Goal: Navigation & Orientation: Find specific page/section

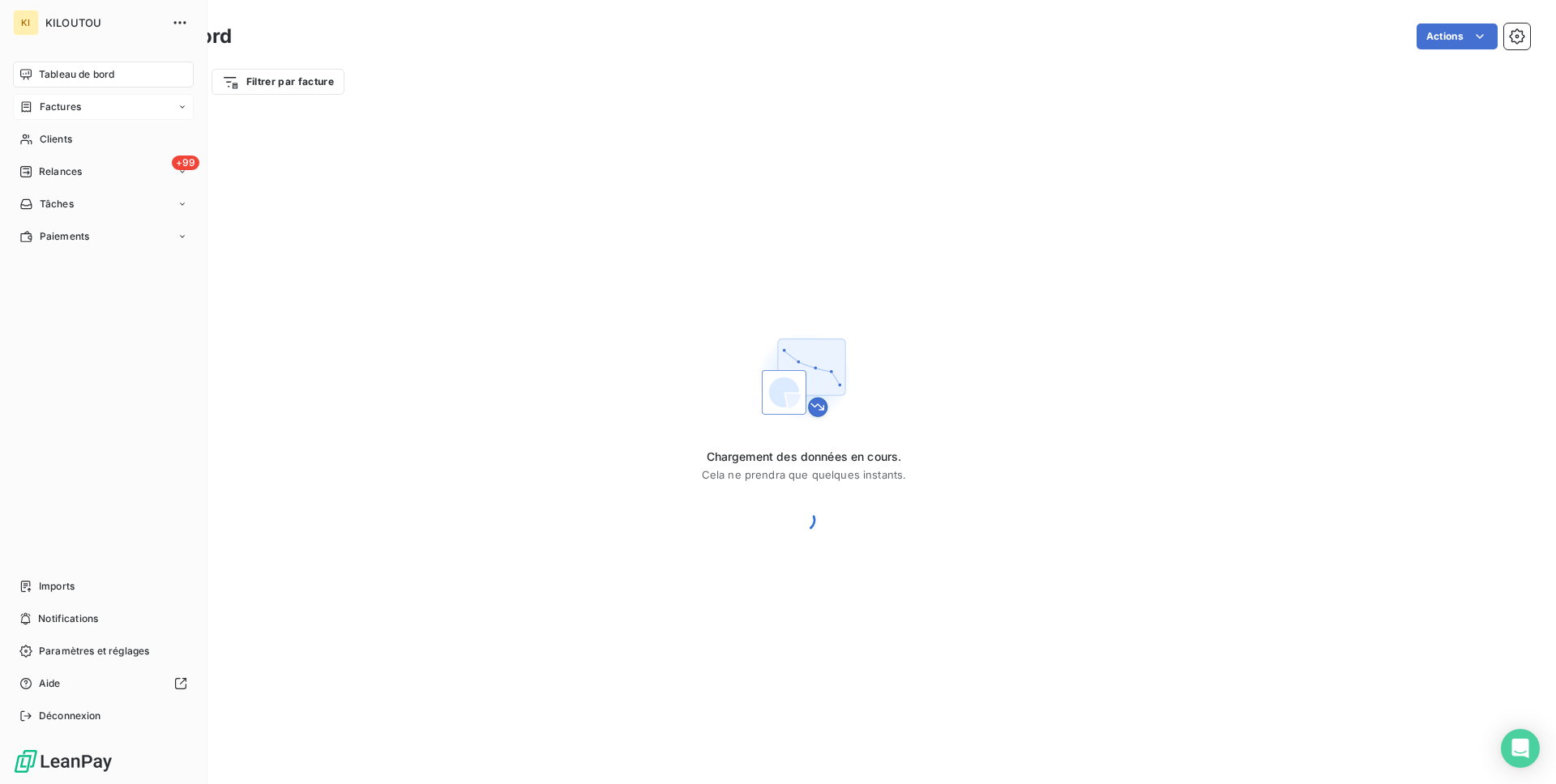
click at [15, 105] on div "Factures" at bounding box center [102, 107] width 180 height 26
click at [103, 94] on div "Factures" at bounding box center [102, 107] width 180 height 26
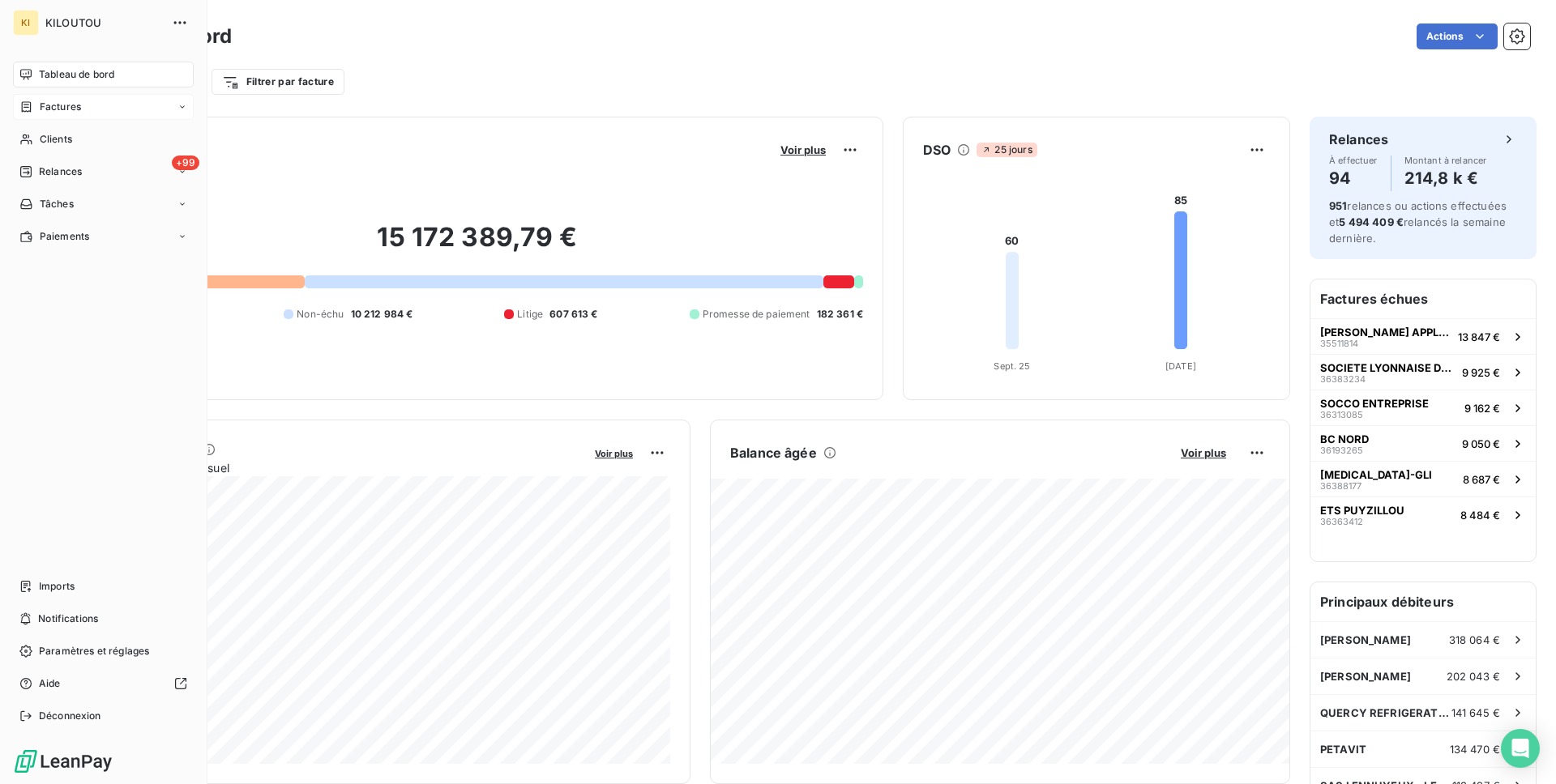
click at [35, 108] on div "Factures" at bounding box center [50, 107] width 62 height 15
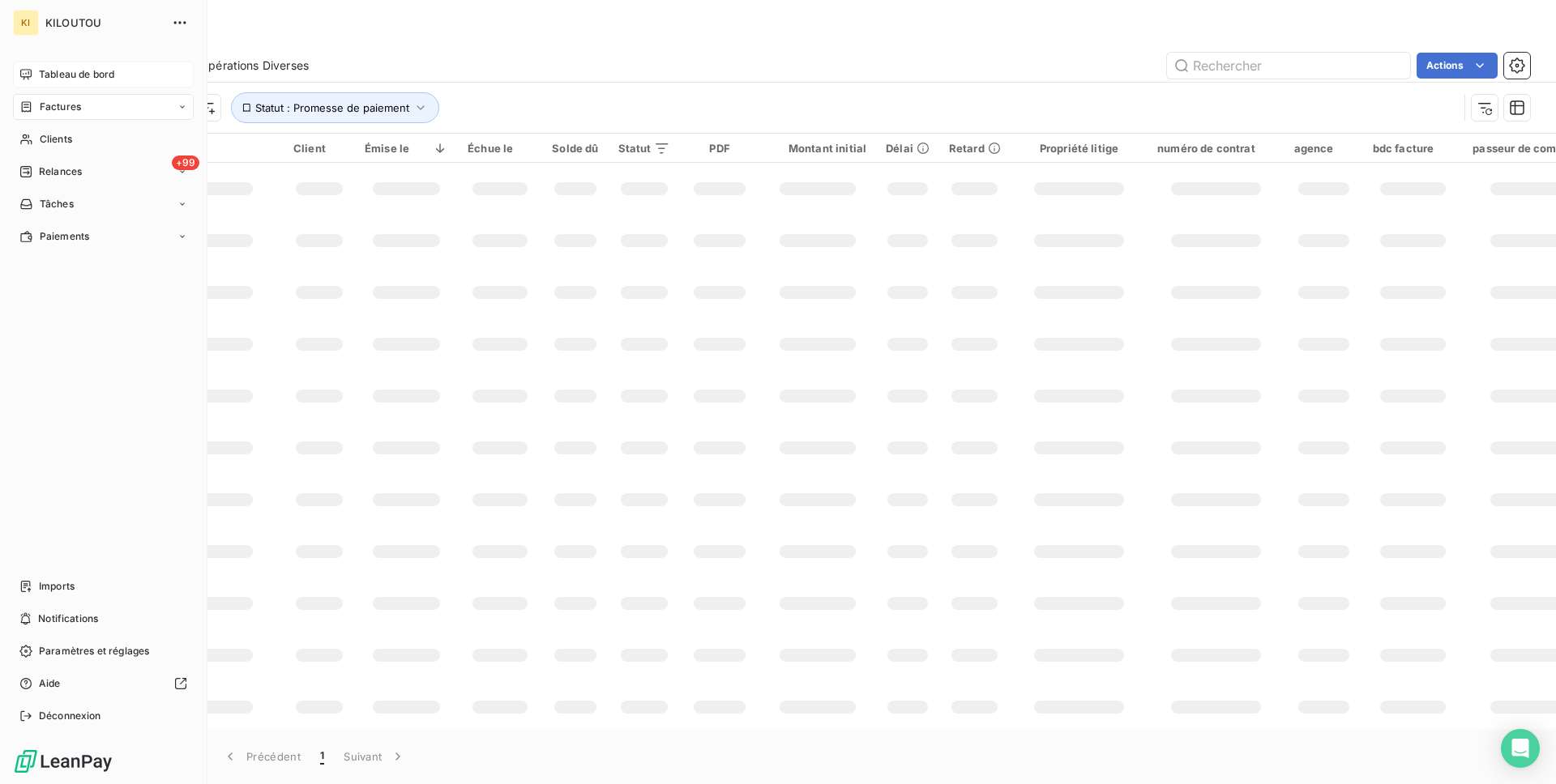
click at [37, 75] on div "Tableau de bord" at bounding box center [102, 74] width 180 height 26
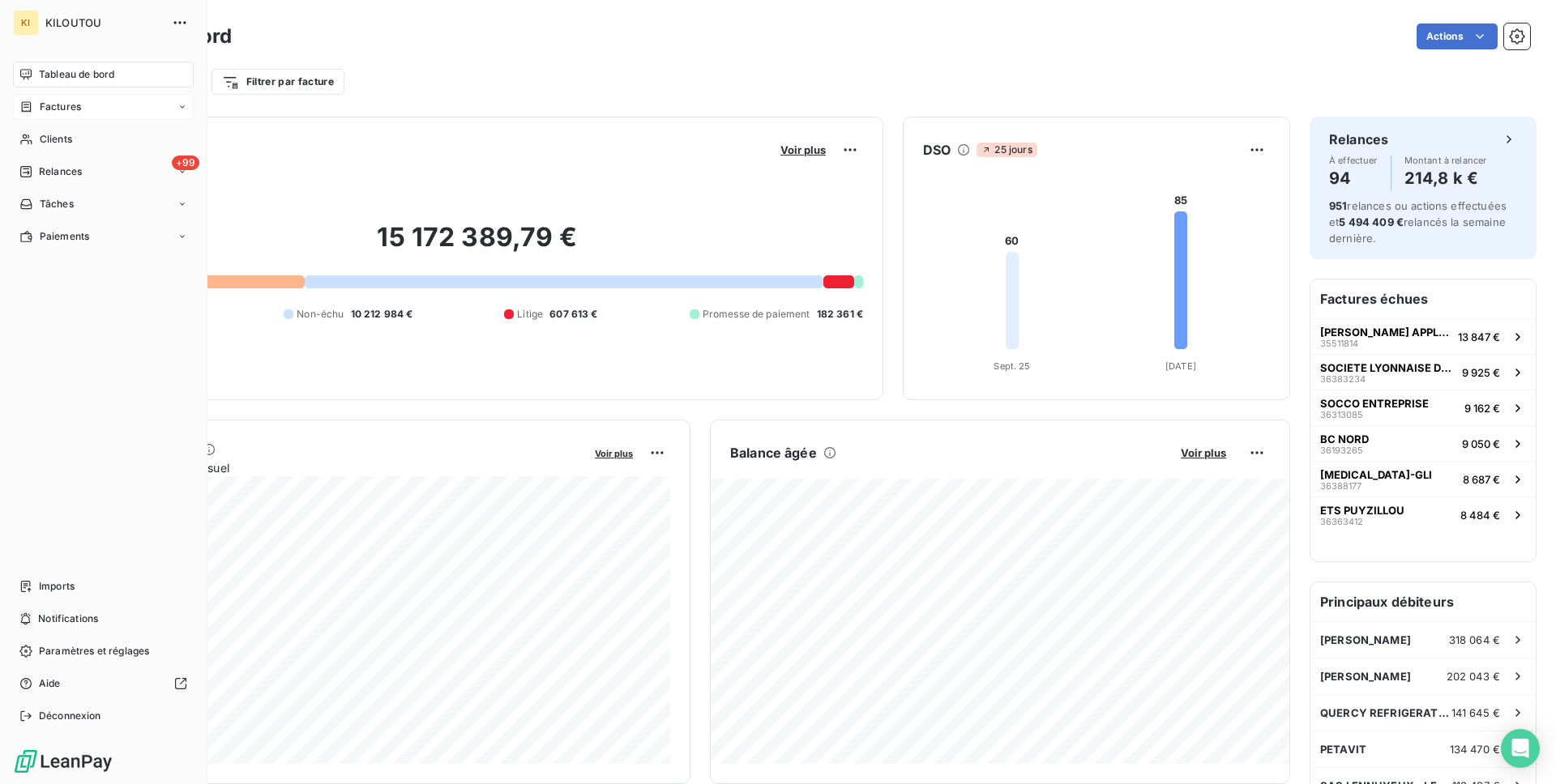
click at [26, 111] on icon at bounding box center [25, 107] width 14 height 13
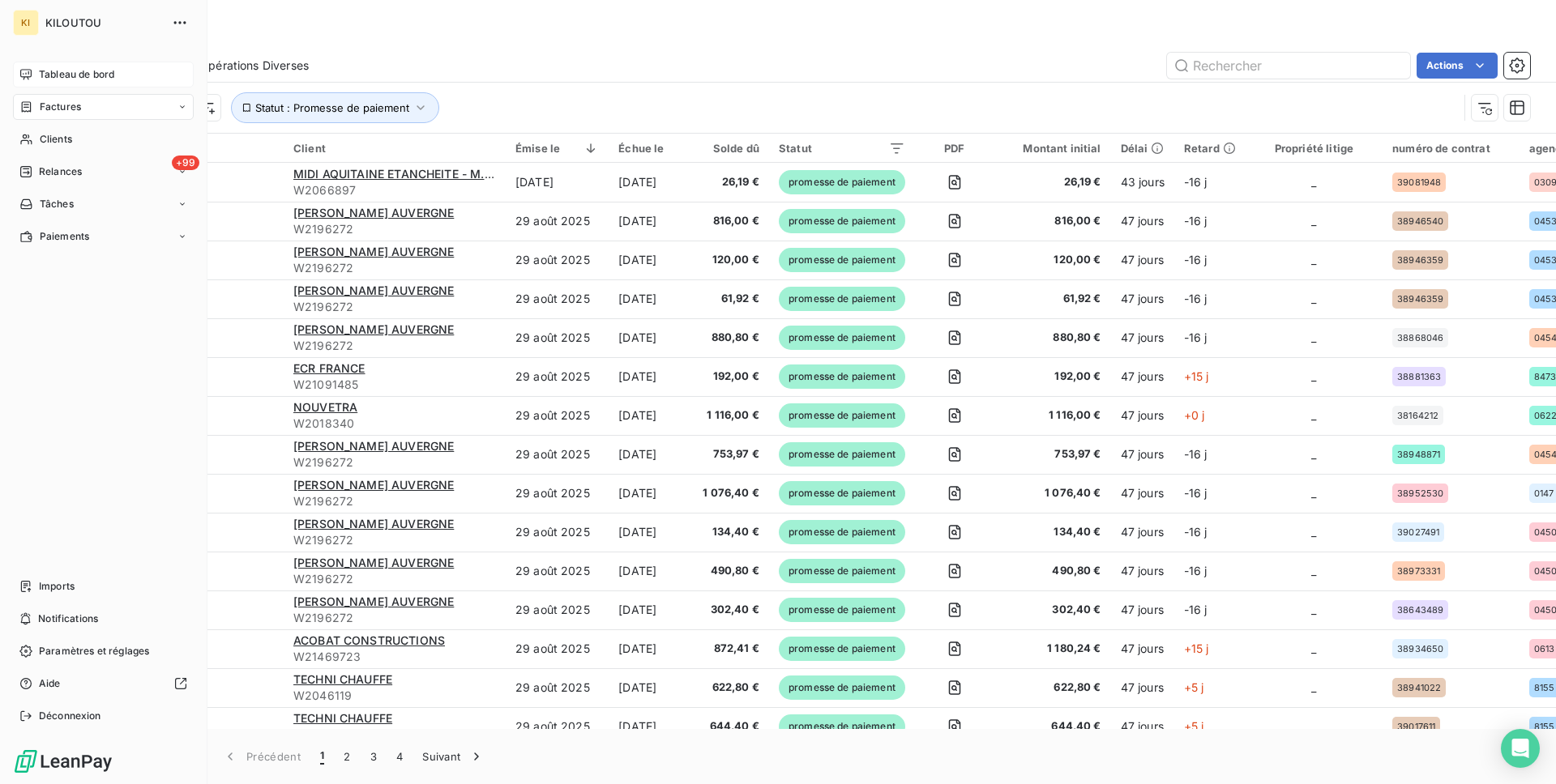
click at [44, 77] on span "Tableau de bord" at bounding box center [76, 74] width 75 height 15
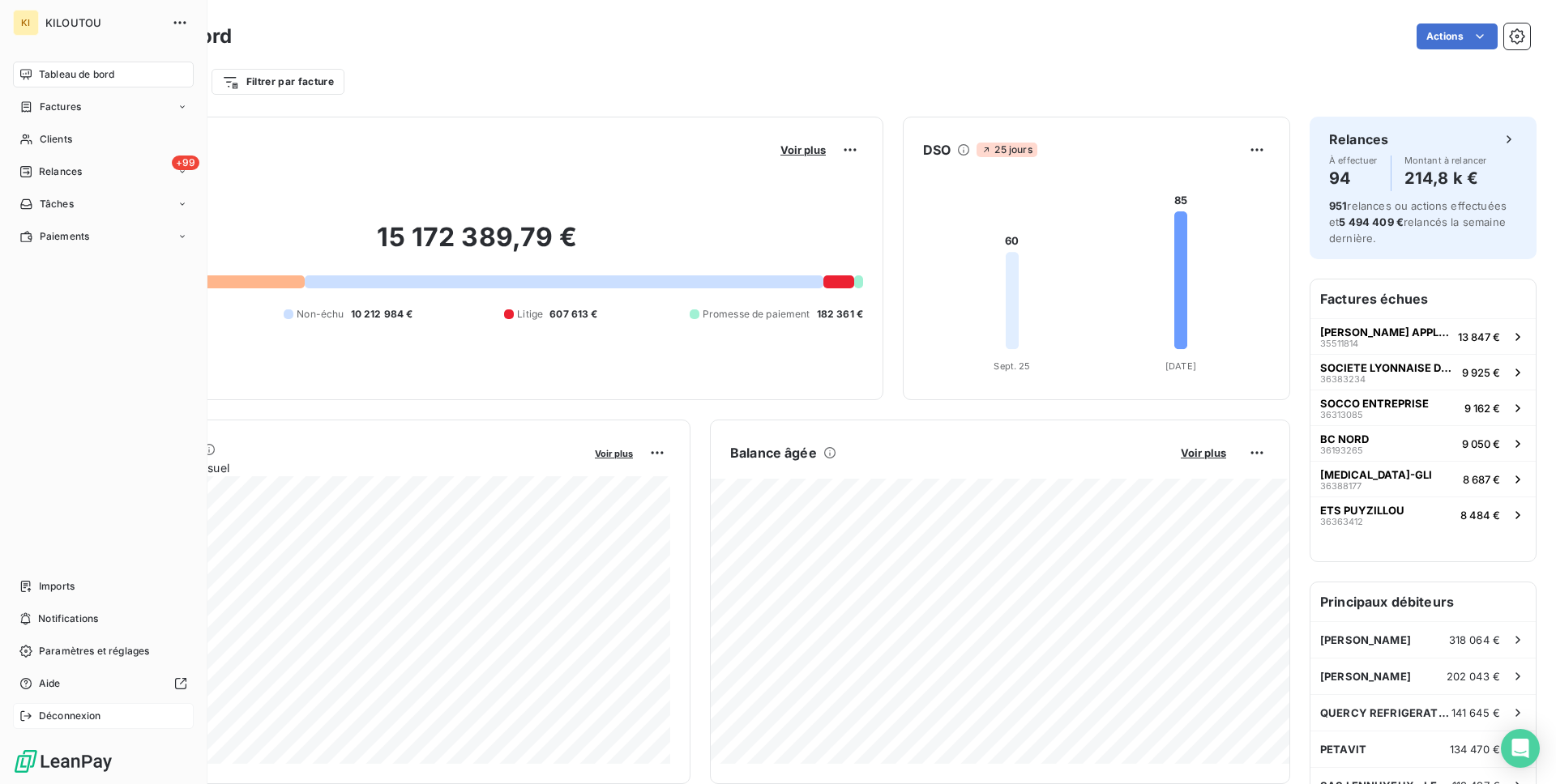
click at [99, 716] on span "Déconnexion" at bounding box center [70, 716] width 63 height 15
click at [80, 714] on span "Déconnexion" at bounding box center [70, 716] width 63 height 15
